Goal: Task Accomplishment & Management: Use online tool/utility

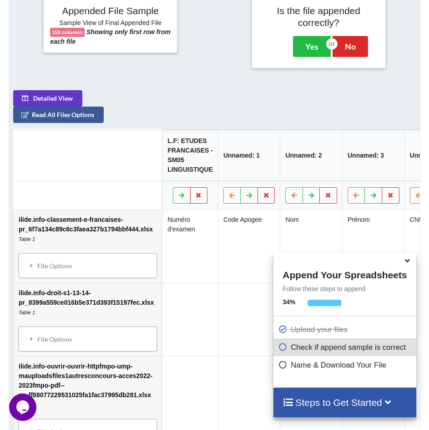
scroll to position [463, 0]
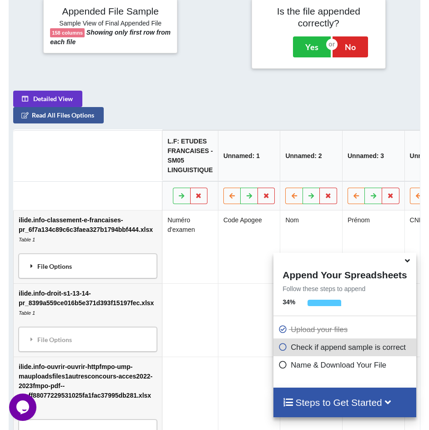
click at [64, 267] on div "File Options" at bounding box center [87, 265] width 133 height 19
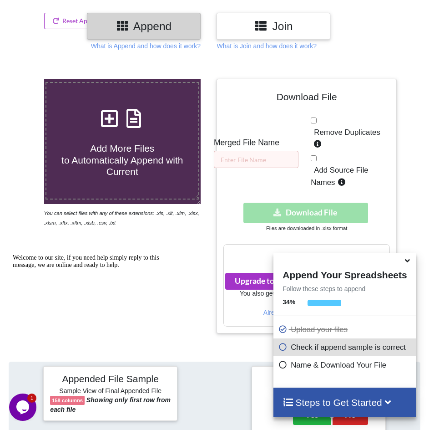
scroll to position [95, 0]
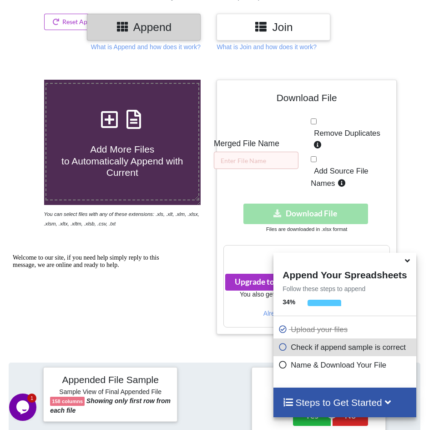
click at [282, 207] on div "Download hidden Download File" at bounding box center [306, 213] width 166 height 20
click at [321, 121] on div "Remove Duplicates Add Source File Names" at bounding box center [350, 154] width 79 height 76
click at [312, 118] on input "Remove Duplicates" at bounding box center [314, 121] width 6 height 6
checkbox input "true"
click at [267, 160] on input "text" at bounding box center [256, 160] width 85 height 17
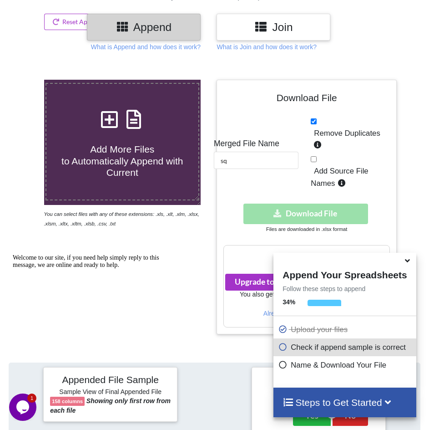
click at [251, 181] on div "Download File Merged File Name sq Remove Duplicates Add Source File Names Downl…" at bounding box center [306, 206] width 166 height 241
click at [274, 215] on div "Download hidden Download File" at bounding box center [306, 213] width 166 height 20
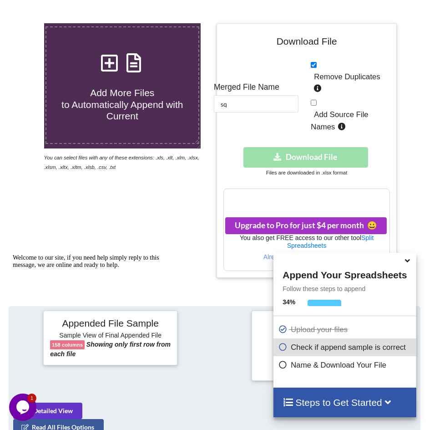
scroll to position [277, 0]
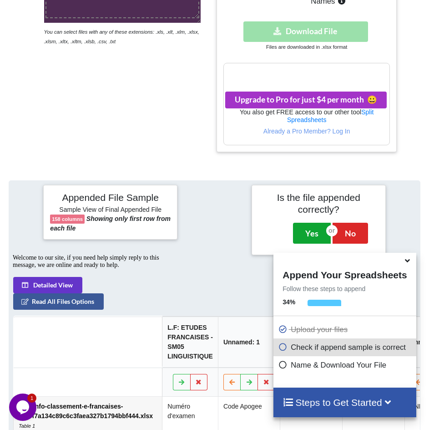
click at [321, 224] on button "Yes" at bounding box center [312, 233] width 38 height 21
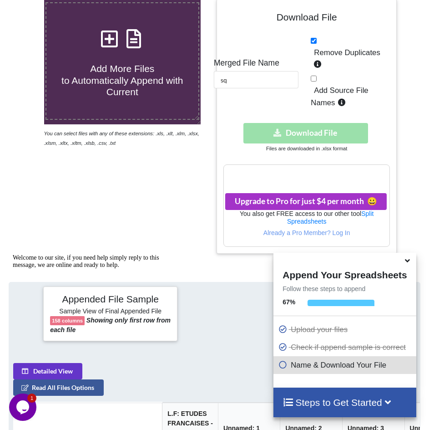
scroll to position [174, 0]
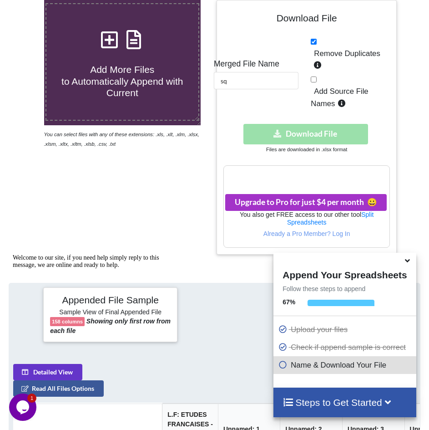
click at [323, 369] on p "Name & Download Your File" at bounding box center [346, 364] width 136 height 11
drag, startPoint x: 253, startPoint y: 79, endPoint x: 193, endPoint y: 80, distance: 59.6
click at [193, 80] on div "Add More Files to Automatically Append with Current You can select files with a…" at bounding box center [214, 127] width 443 height 254
type input "sabirej"
click at [303, 177] on h3 "Your files are more than 1 MB" at bounding box center [306, 175] width 165 height 10
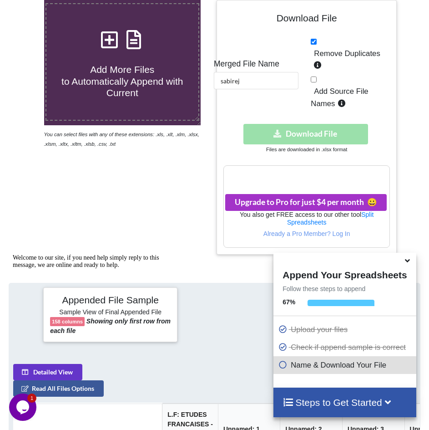
click at [275, 141] on div "Download hidden Download File" at bounding box center [306, 134] width 166 height 20
click at [347, 399] on h4 "Steps to Get Started" at bounding box center [345, 401] width 124 height 11
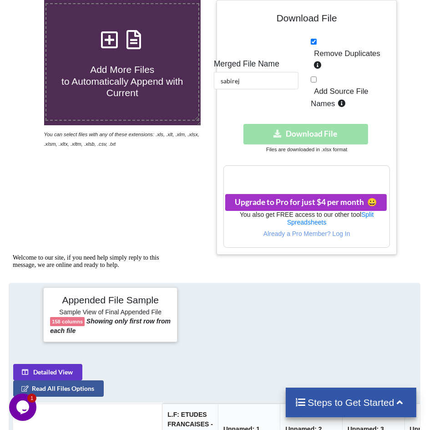
click at [306, 136] on div "Download hidden Download File" at bounding box center [306, 134] width 166 height 20
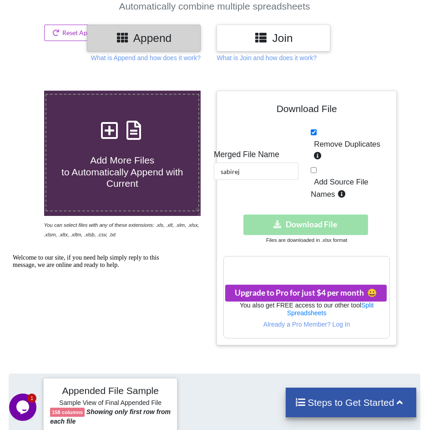
scroll to position [83, 0]
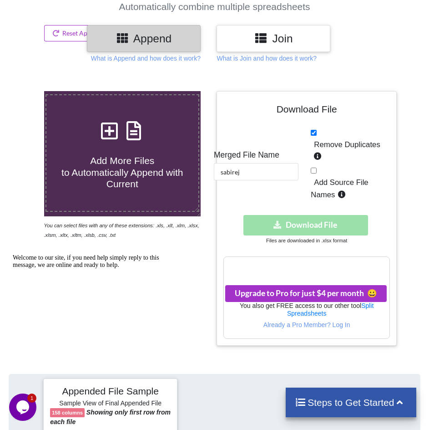
click at [313, 170] on input "Add Source File Names" at bounding box center [314, 170] width 6 height 6
checkbox input "true"
click at [309, 214] on div "Download File Merged File Name sabirej Remove Duplicates Add Source File Names …" at bounding box center [306, 218] width 166 height 241
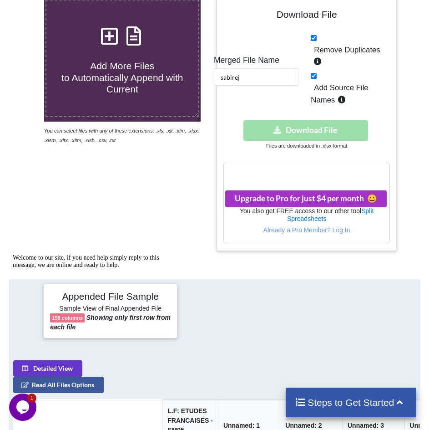
scroll to position [356, 0]
